Goal: Information Seeking & Learning: Learn about a topic

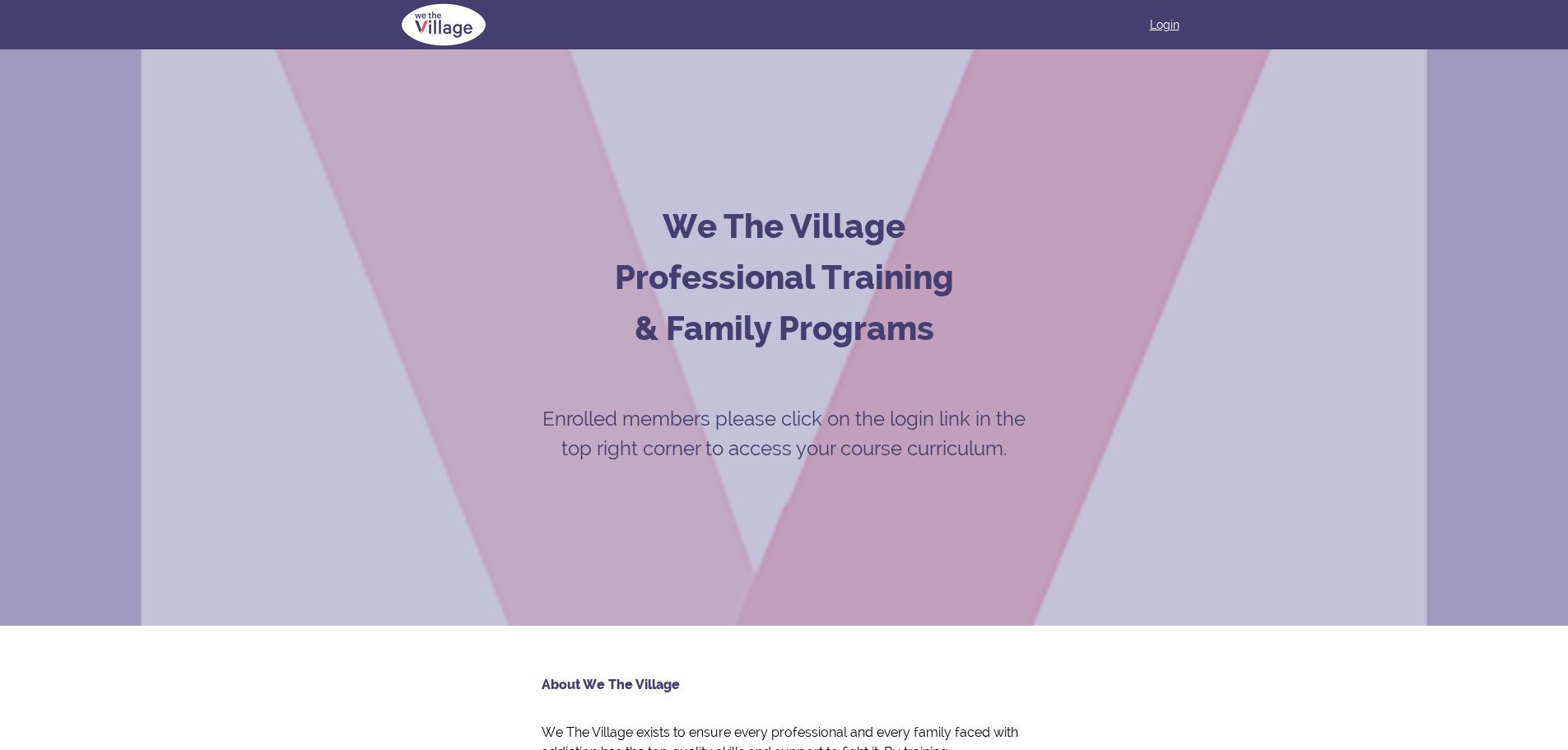
click at [1166, 21] on link "Login" at bounding box center [1164, 25] width 30 height 17
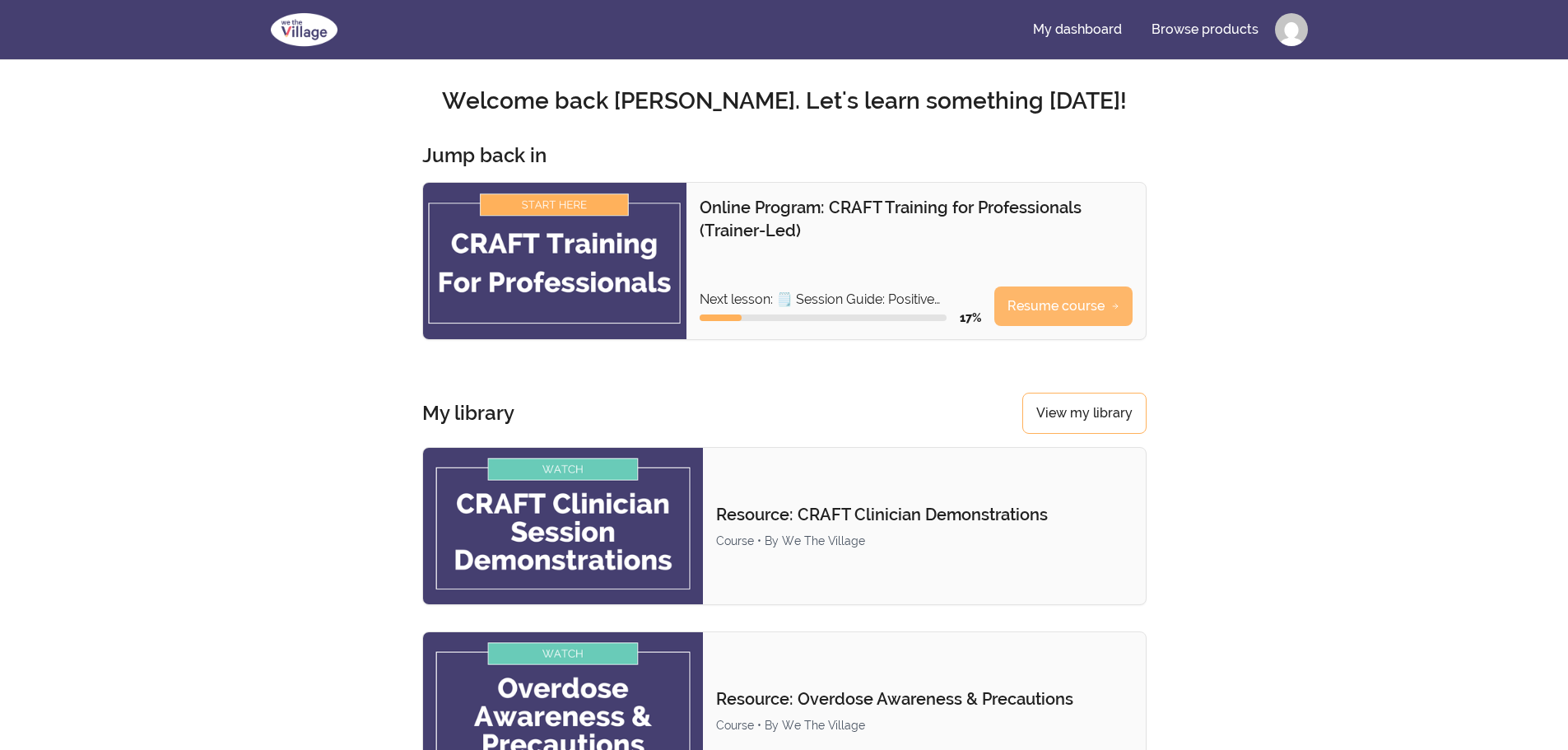
click at [1034, 306] on link "Resume course" at bounding box center [1063, 306] width 138 height 40
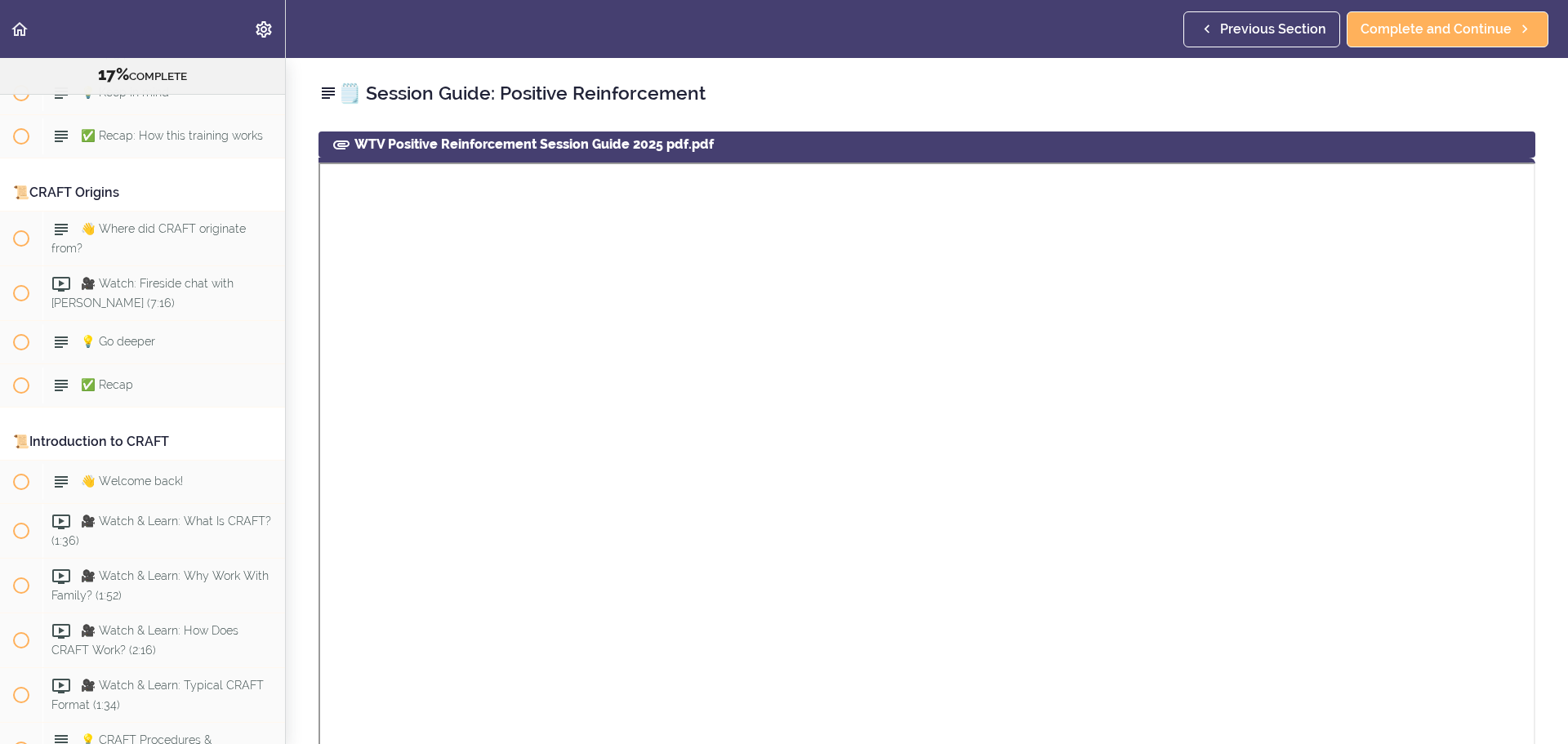
scroll to position [210, 0]
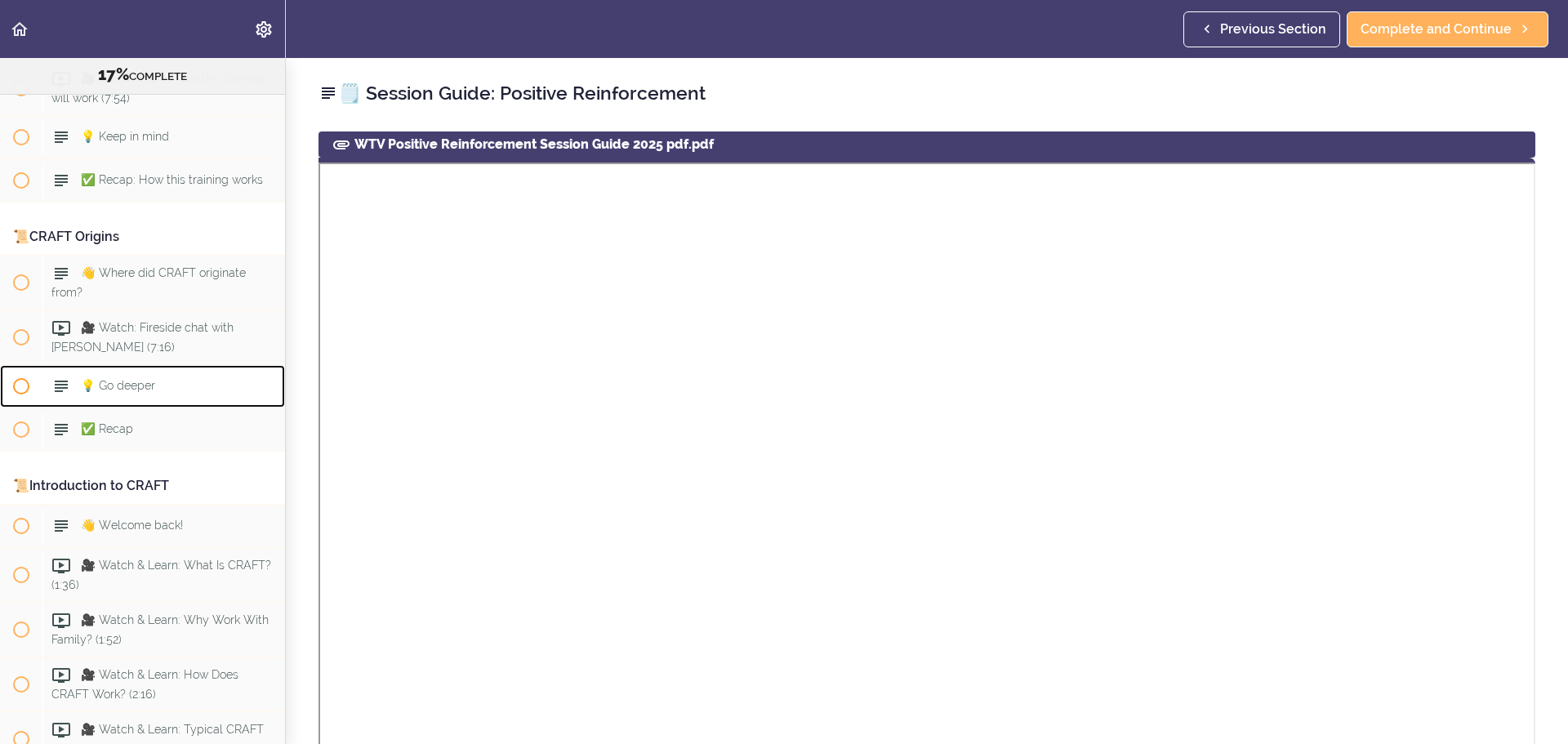
click at [177, 393] on div "💡 Go deeper" at bounding box center [164, 386] width 243 height 36
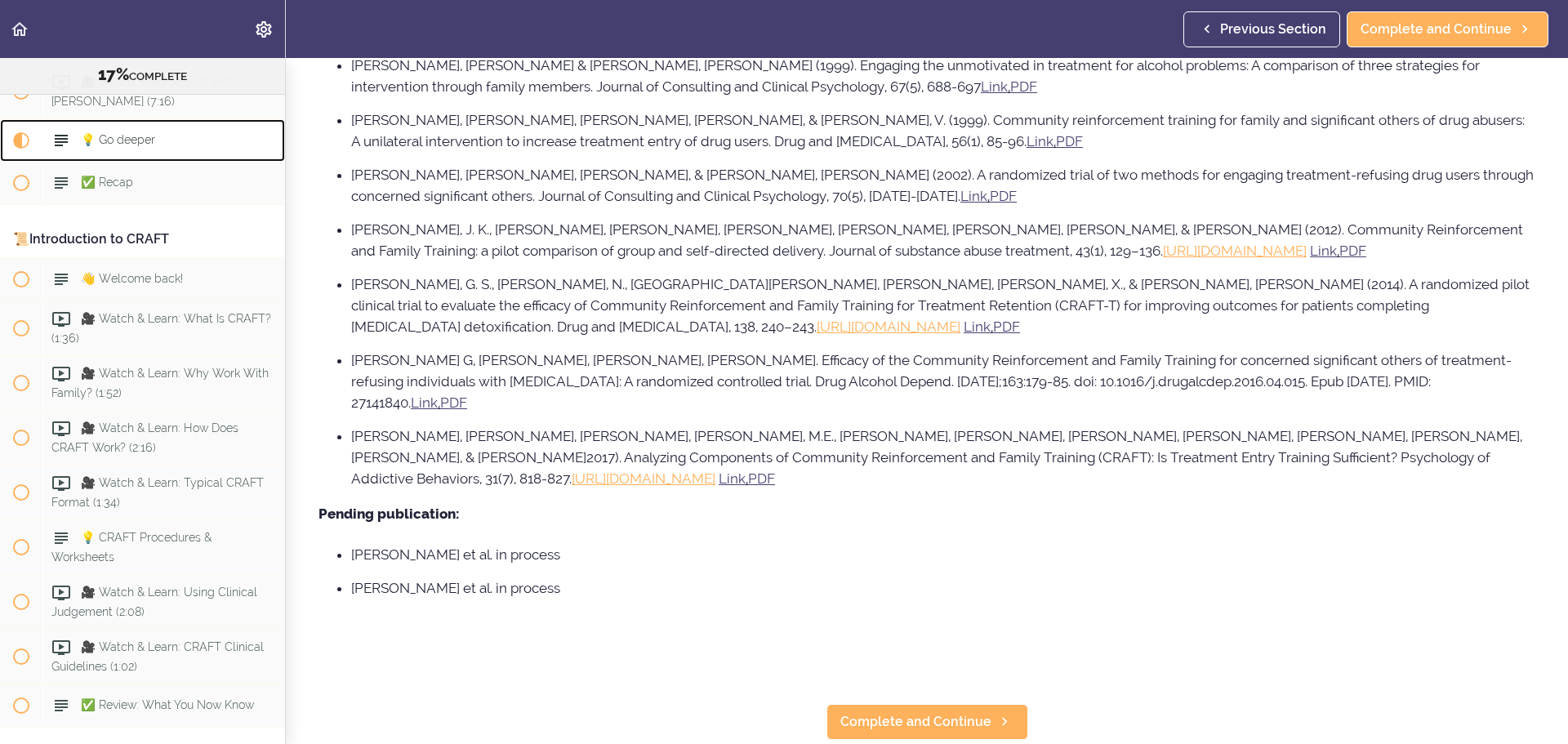
scroll to position [980, 0]
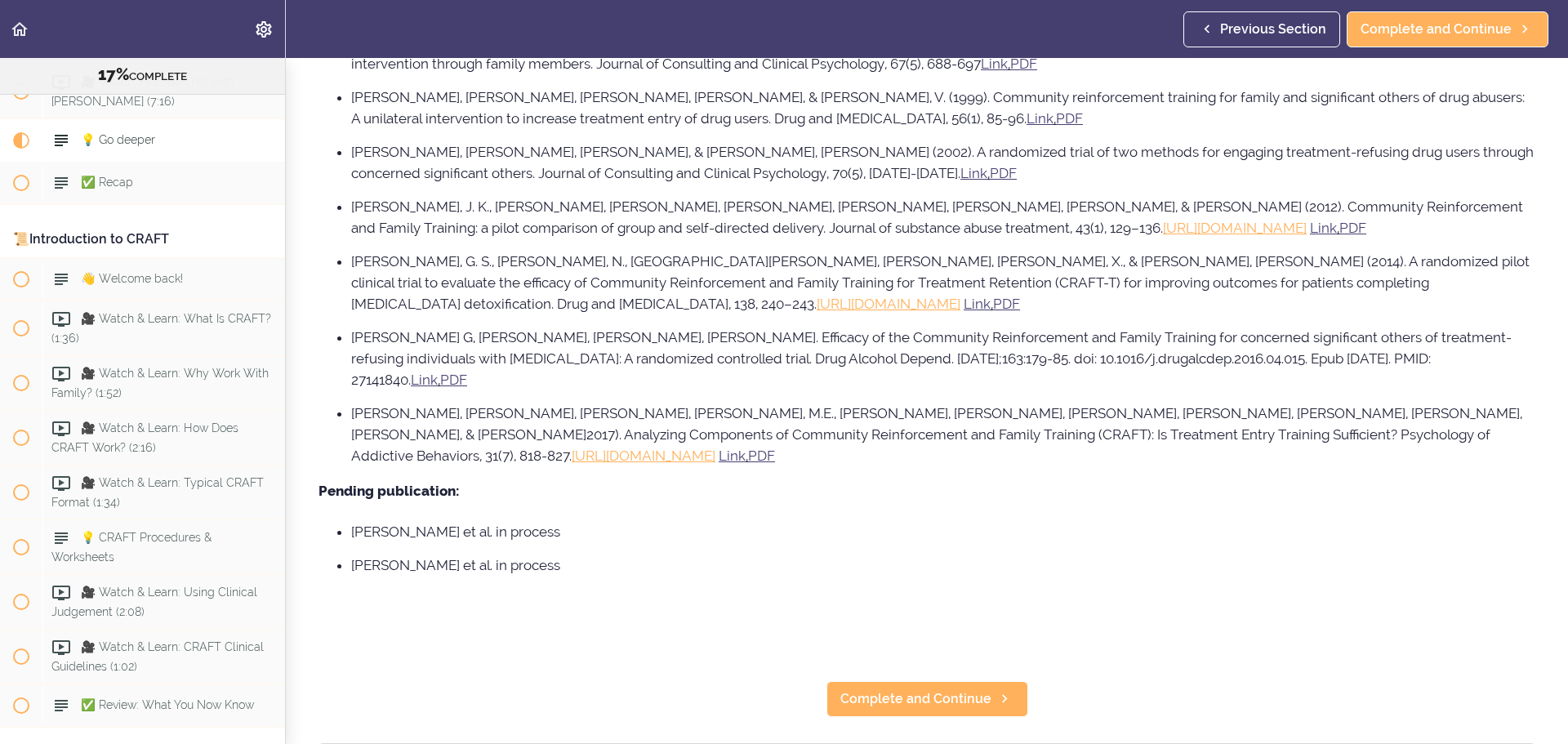
click at [734, 555] on li "Macky et al. in process" at bounding box center [942, 565] width 1184 height 21
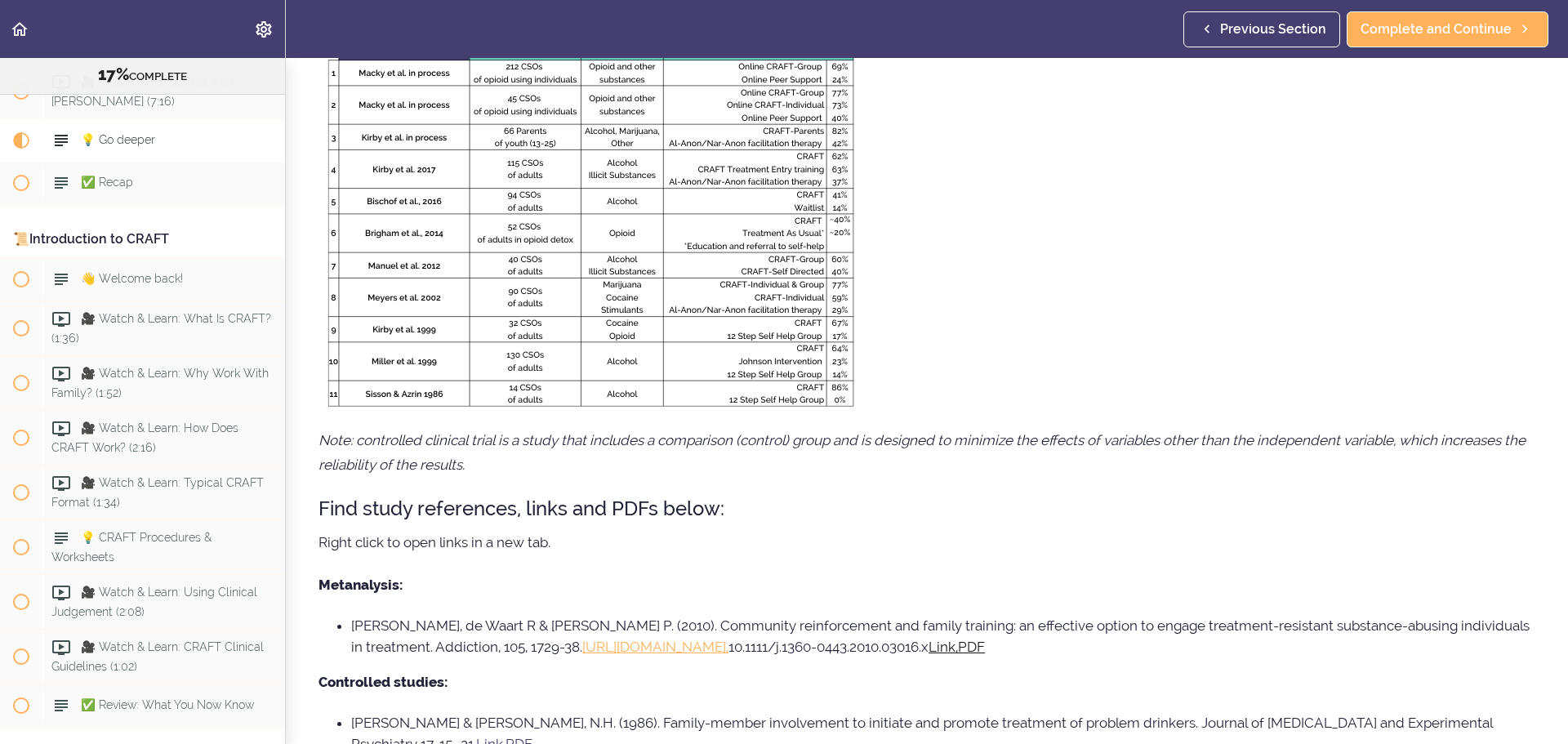
scroll to position [82, 0]
